Goal: Use online tool/utility: Utilize a website feature to perform a specific function

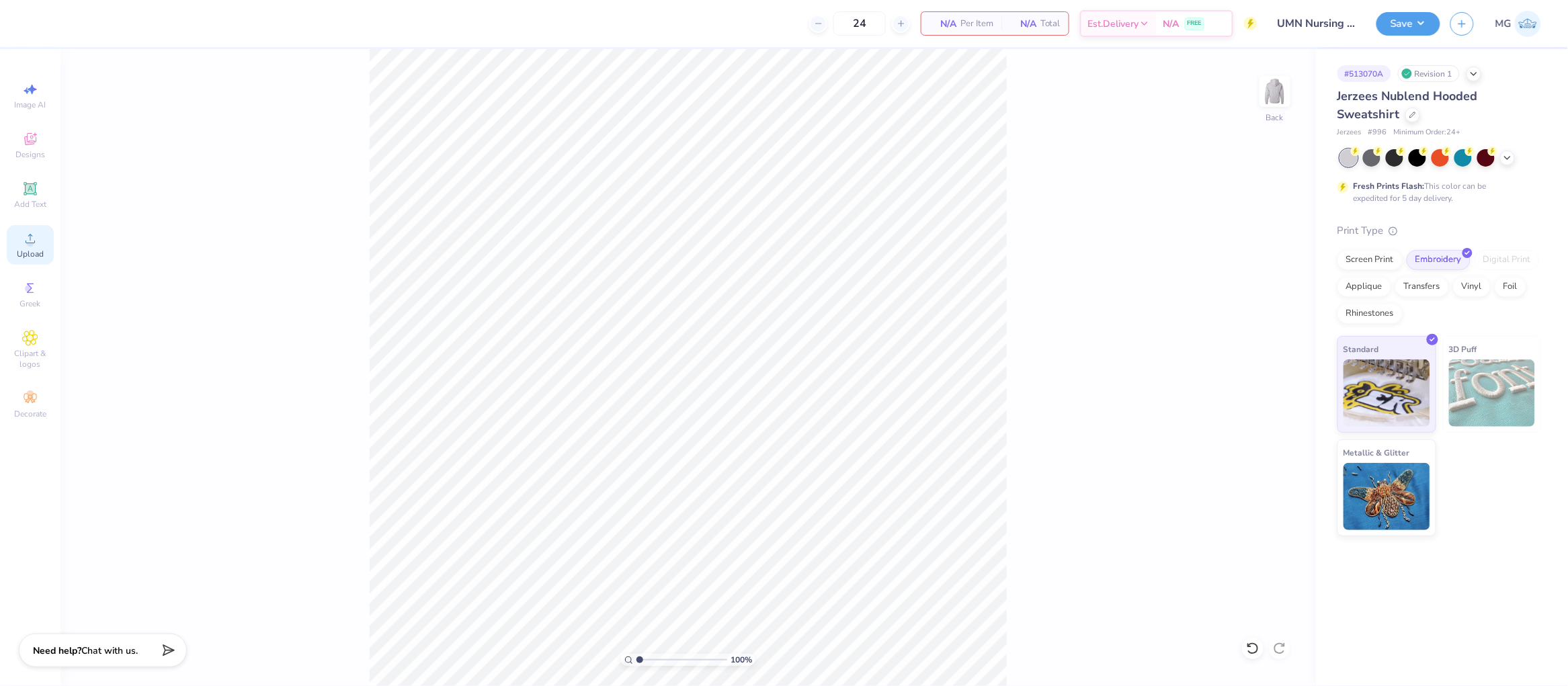
click at [36, 250] on span "Upload" at bounding box center [30, 254] width 27 height 10
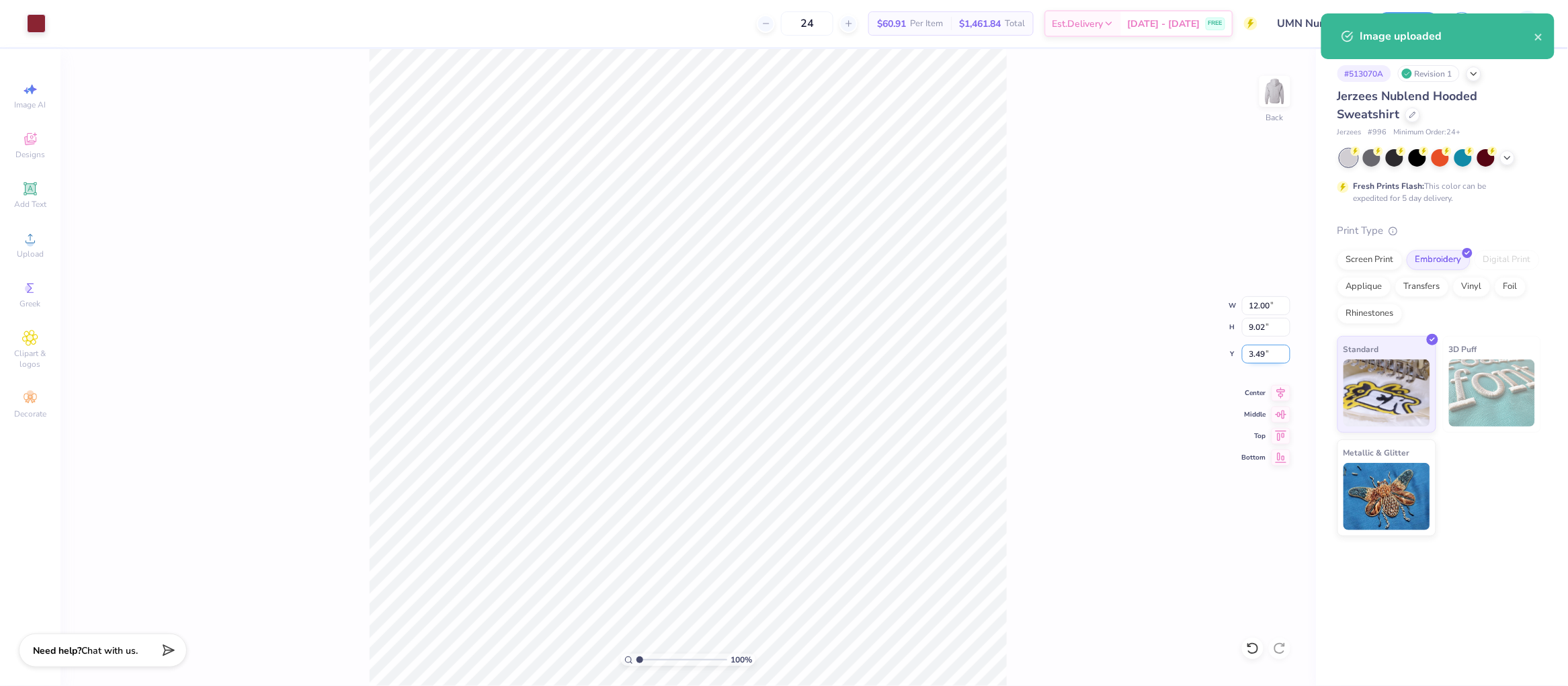
click at [1264, 349] on input "3.49" at bounding box center [1266, 354] width 49 height 19
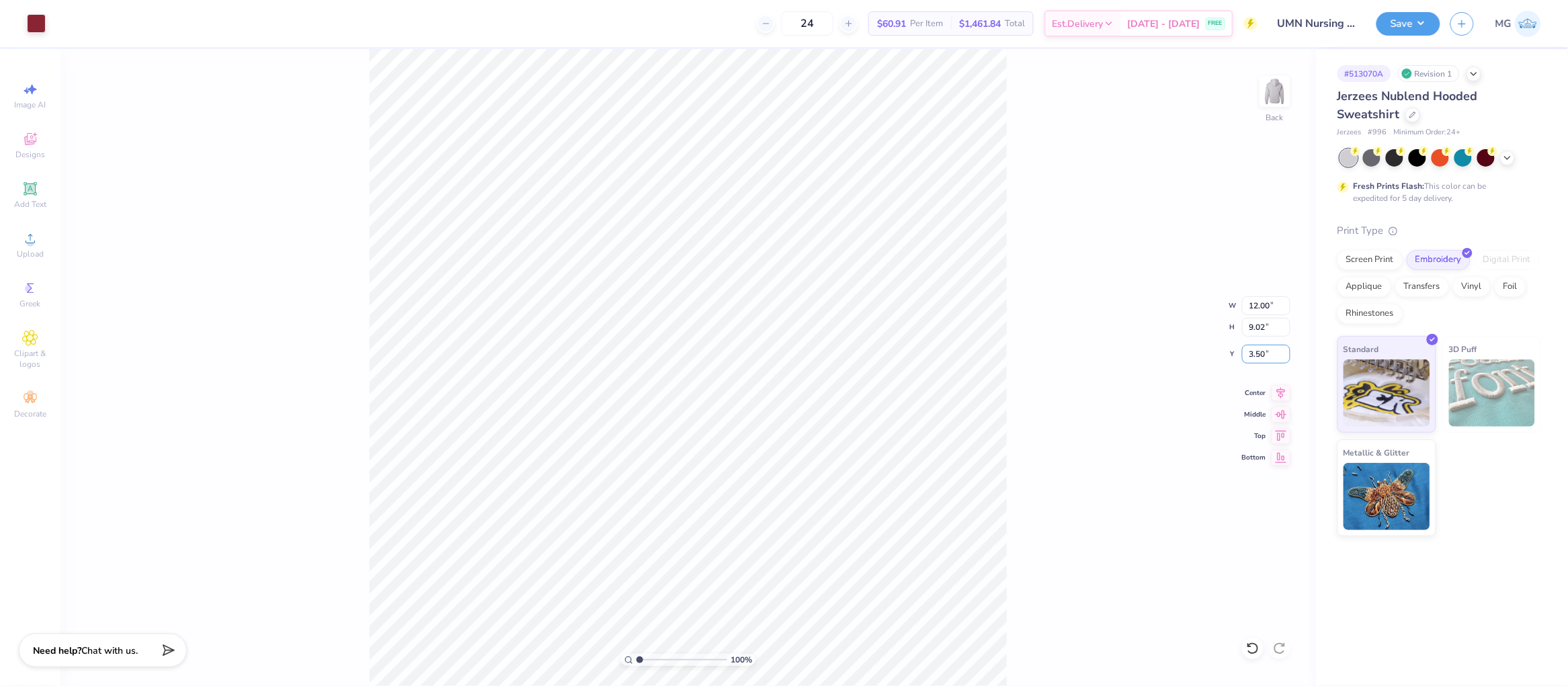
type input "3.50"
type input "7.63"
type input "5.73"
type input "6.79"
drag, startPoint x: 1266, startPoint y: 306, endPoint x: 1254, endPoint y: 393, distance: 87.8
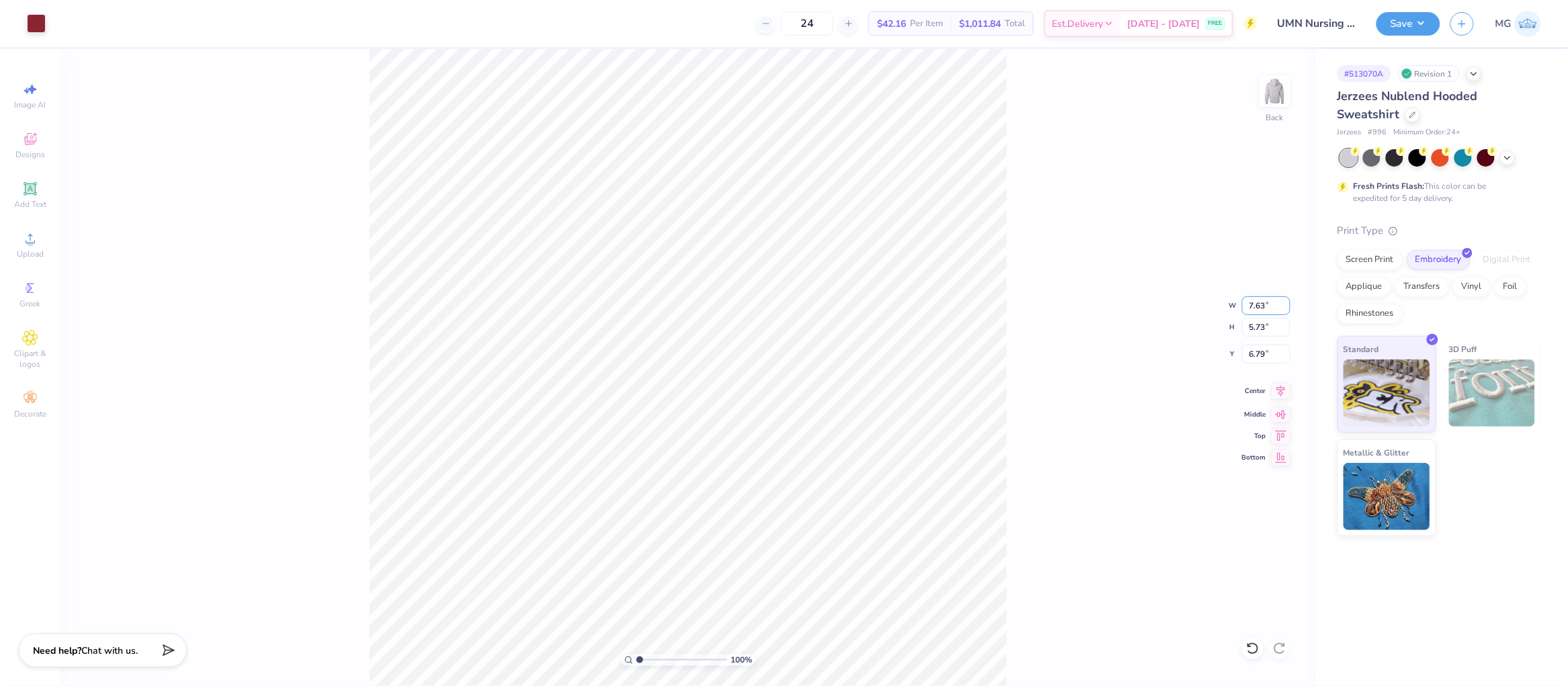
click at [1268, 305] on input "7.63" at bounding box center [1266, 306] width 49 height 19
type input "7"
type input "3.50"
type input "2.63"
type input "8.34"
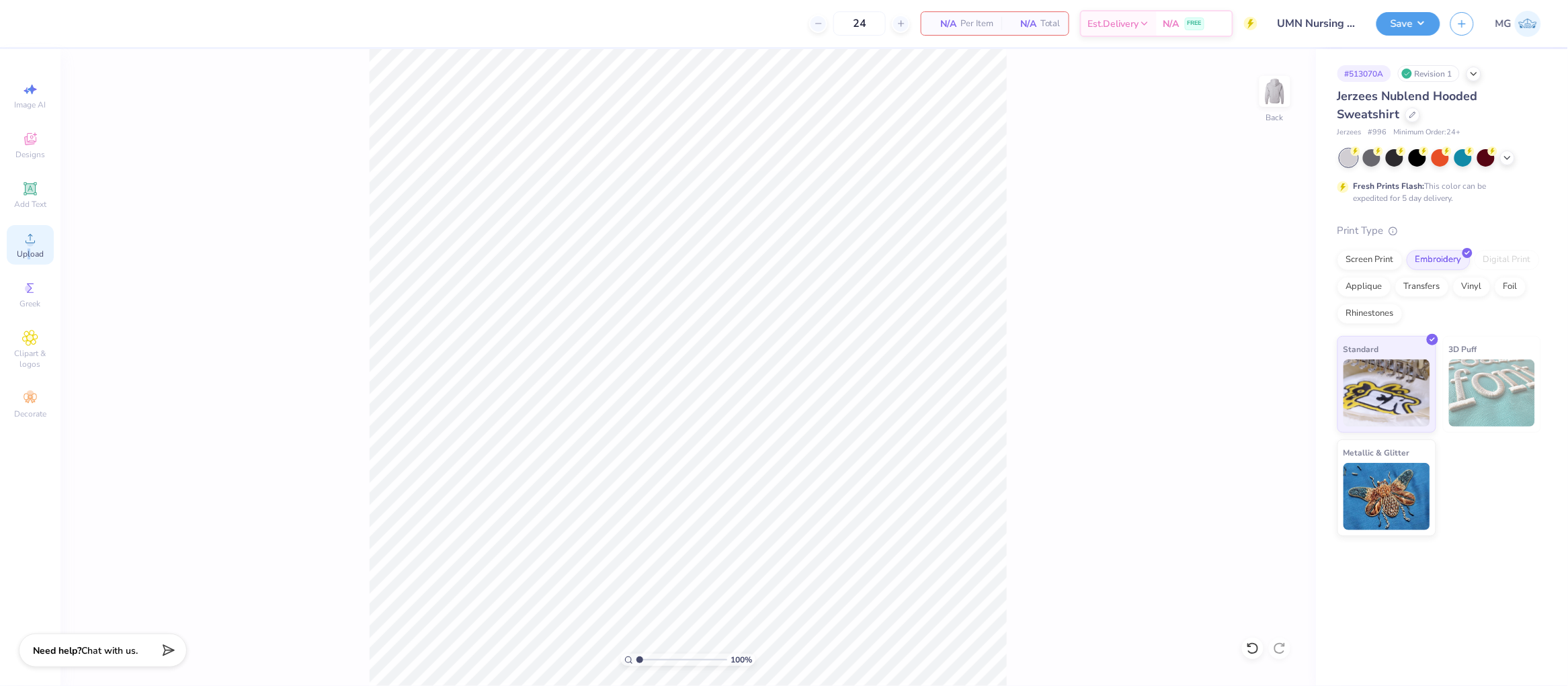
click at [29, 252] on span "Upload" at bounding box center [30, 254] width 27 height 10
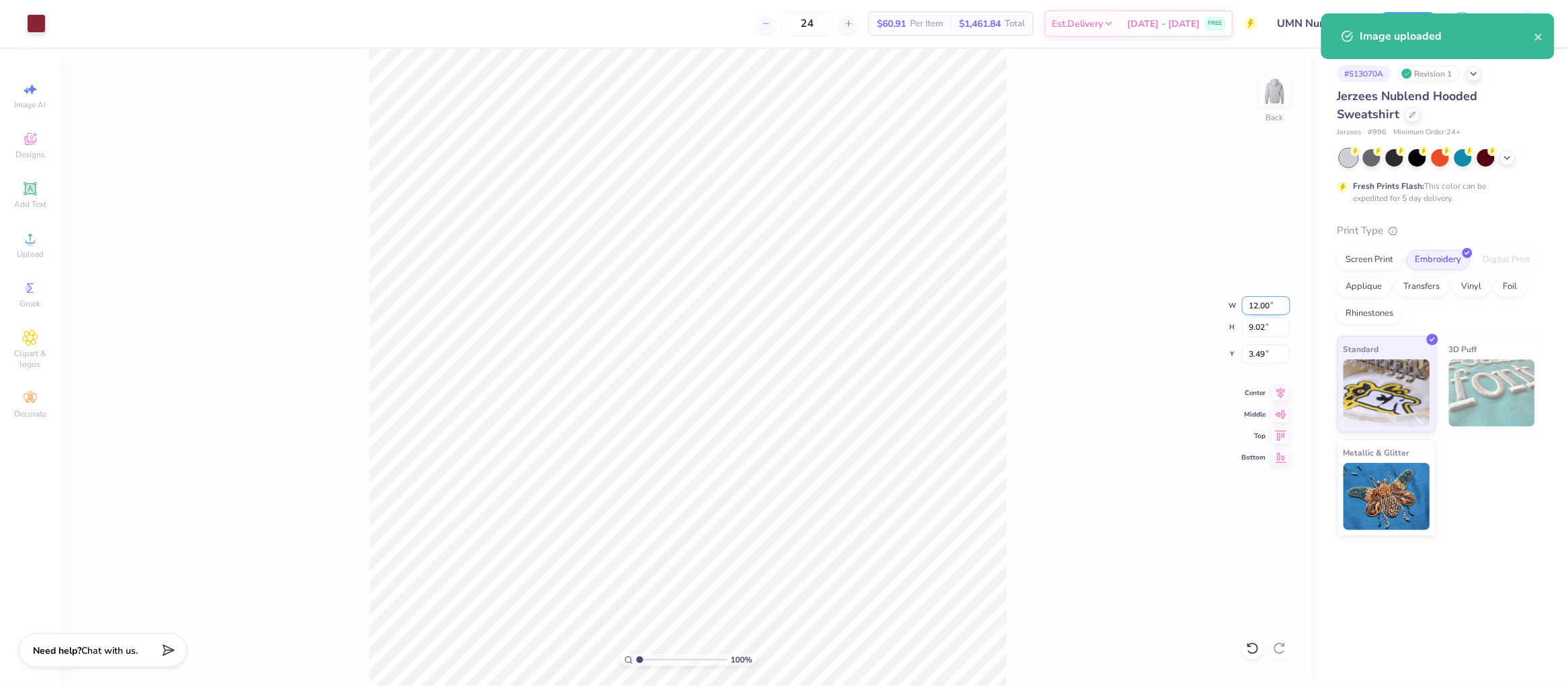
click at [1256, 305] on input "12.00" at bounding box center [1266, 306] width 49 height 19
click at [1259, 307] on input "12.00" at bounding box center [1266, 306] width 49 height 19
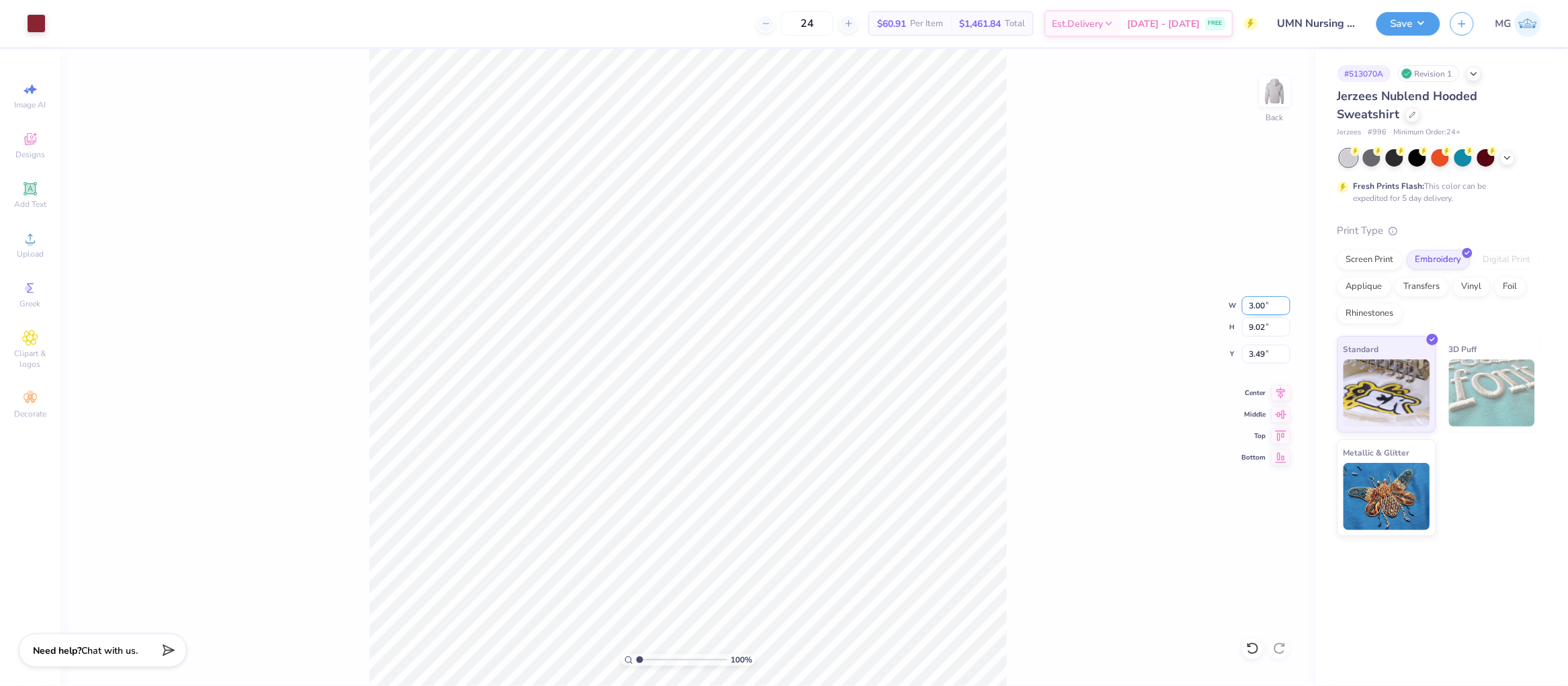
click at [1262, 308] on input "3.00" at bounding box center [1266, 306] width 49 height 19
type input "3.50"
type input "2.63"
type input "6.68"
click at [1023, 342] on div "100 % Back W 3.50 3.50 " H 2.63 2.63 " Y 6.68 6.68 " Center Middle Top Bottom" at bounding box center [688, 367] width 1255 height 637
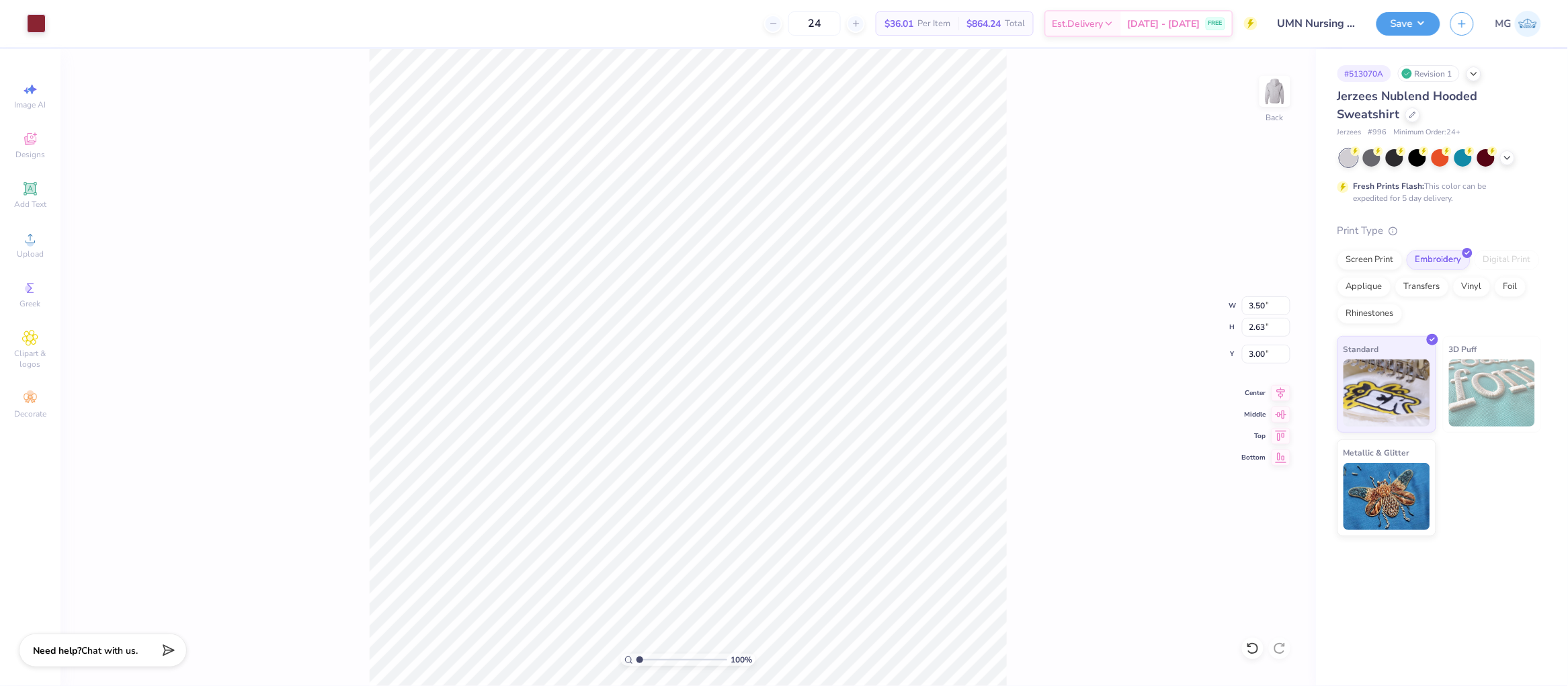
type input "3.00"
click at [1416, 19] on button "Save" at bounding box center [1408, 22] width 64 height 23
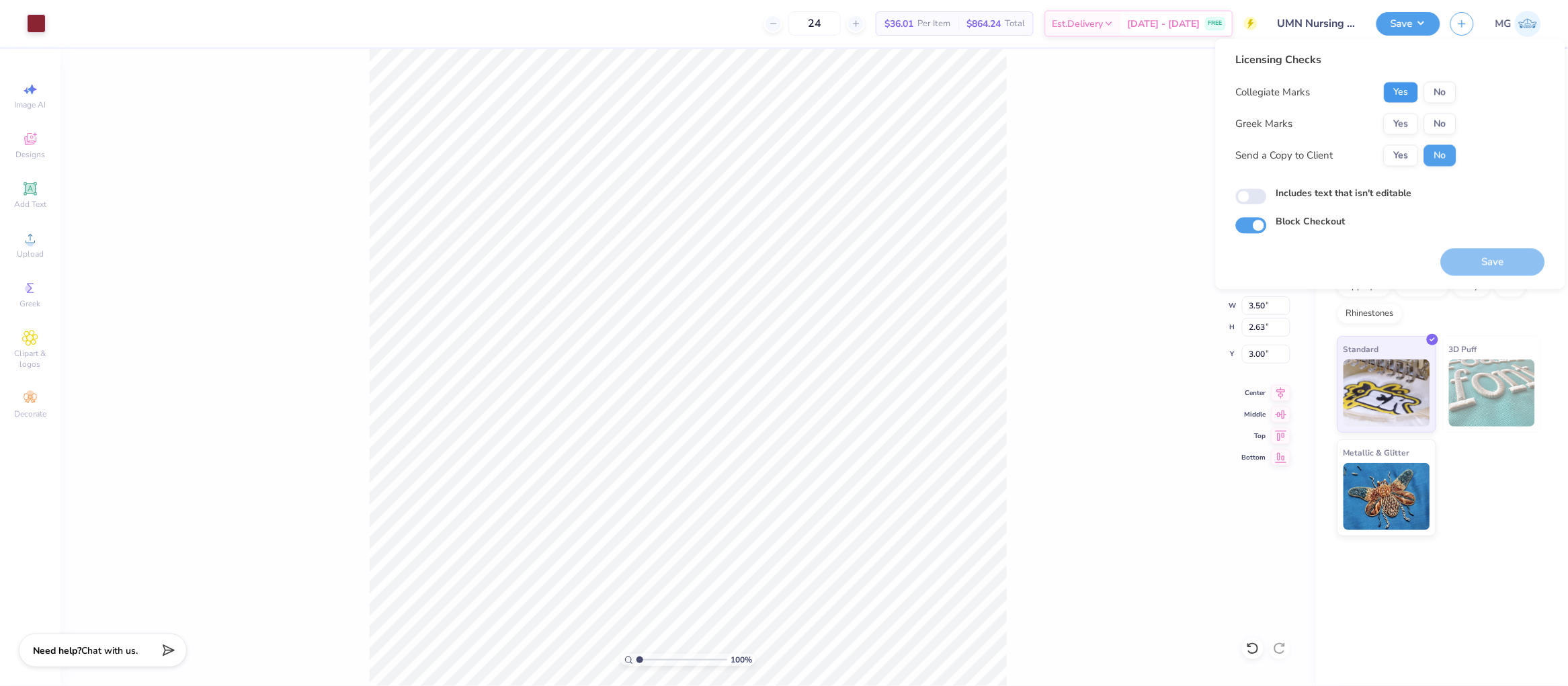
click at [1400, 93] on button "Yes" at bounding box center [1401, 93] width 35 height 22
click at [1441, 121] on button "No" at bounding box center [1440, 124] width 32 height 22
click at [1396, 159] on button "Yes" at bounding box center [1401, 156] width 35 height 22
click at [1245, 195] on input "Includes text that isn't editable" at bounding box center [1251, 197] width 31 height 16
checkbox input "true"
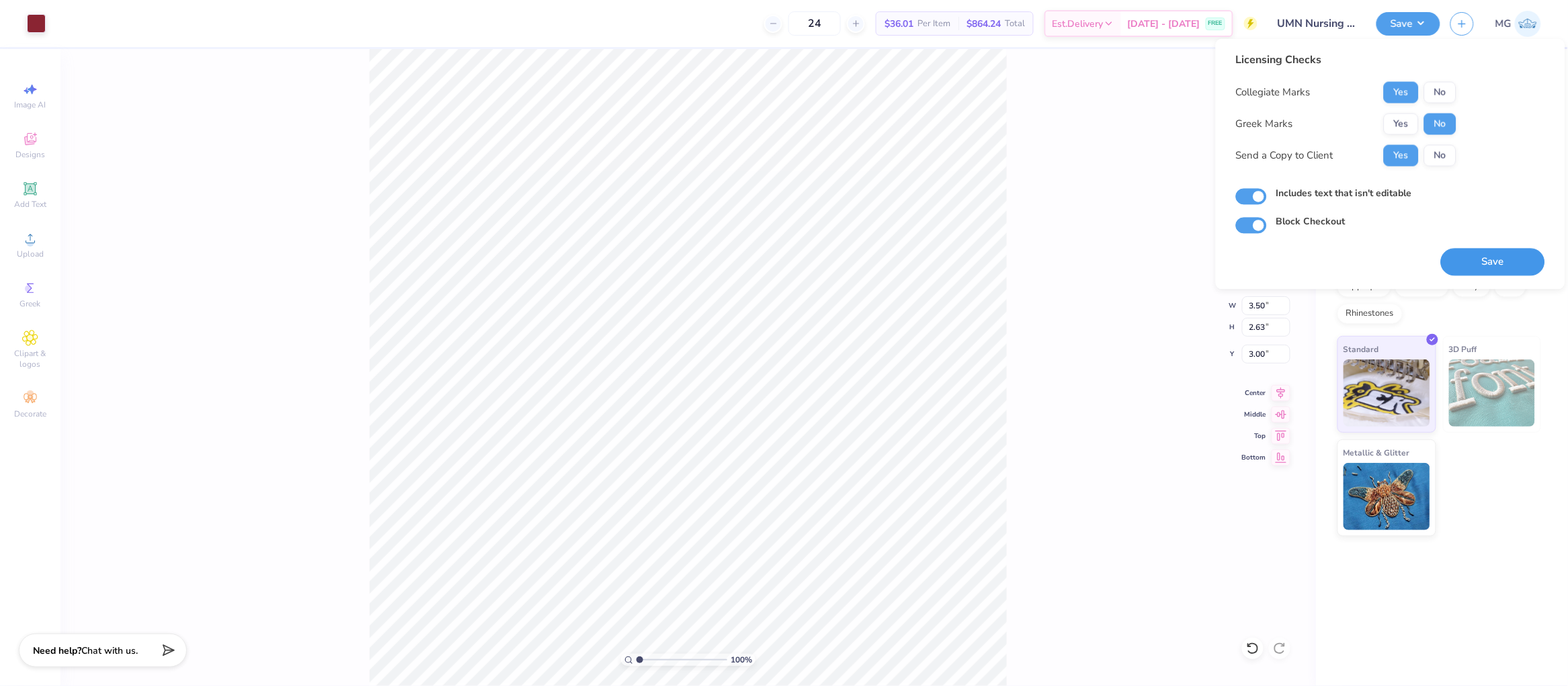
click at [1503, 274] on button "Save" at bounding box center [1493, 262] width 105 height 28
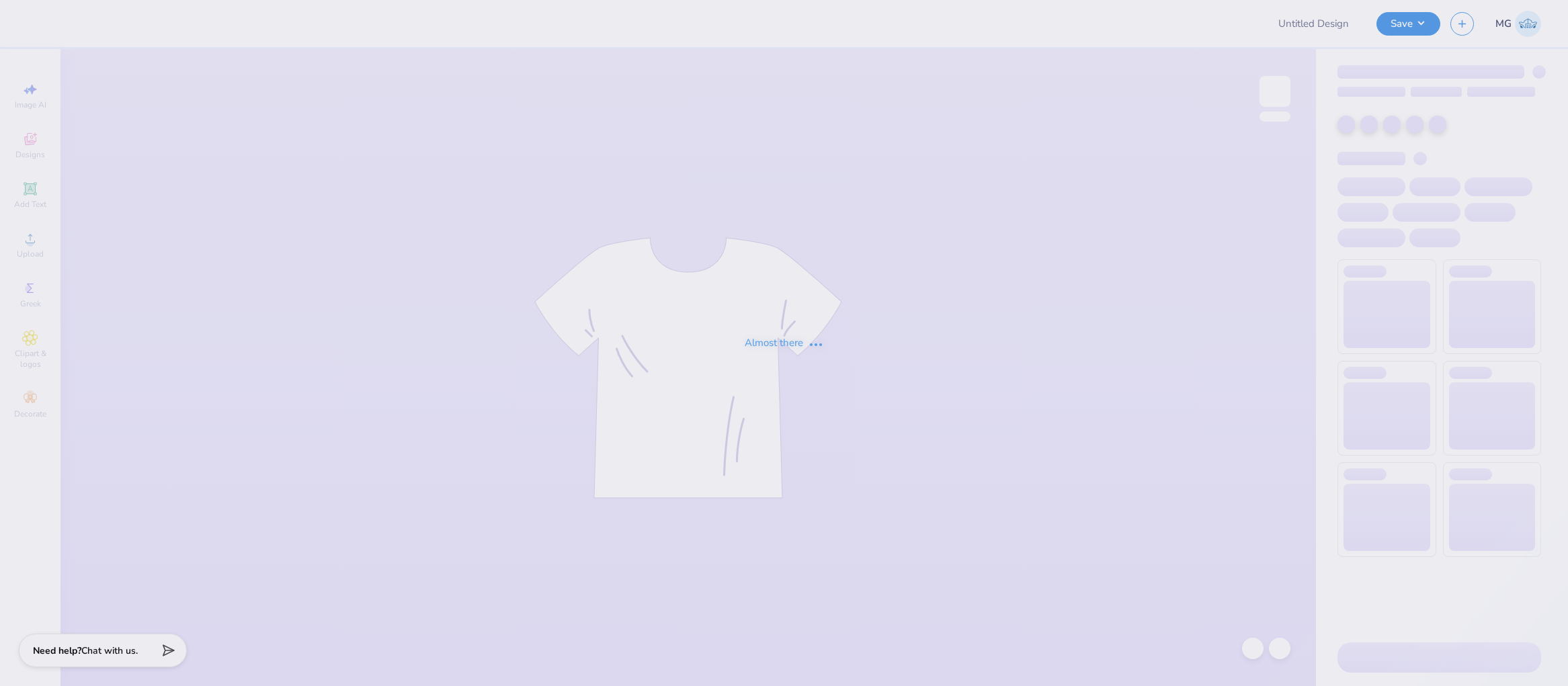
type input "dp"
